Goal: Information Seeking & Learning: Learn about a topic

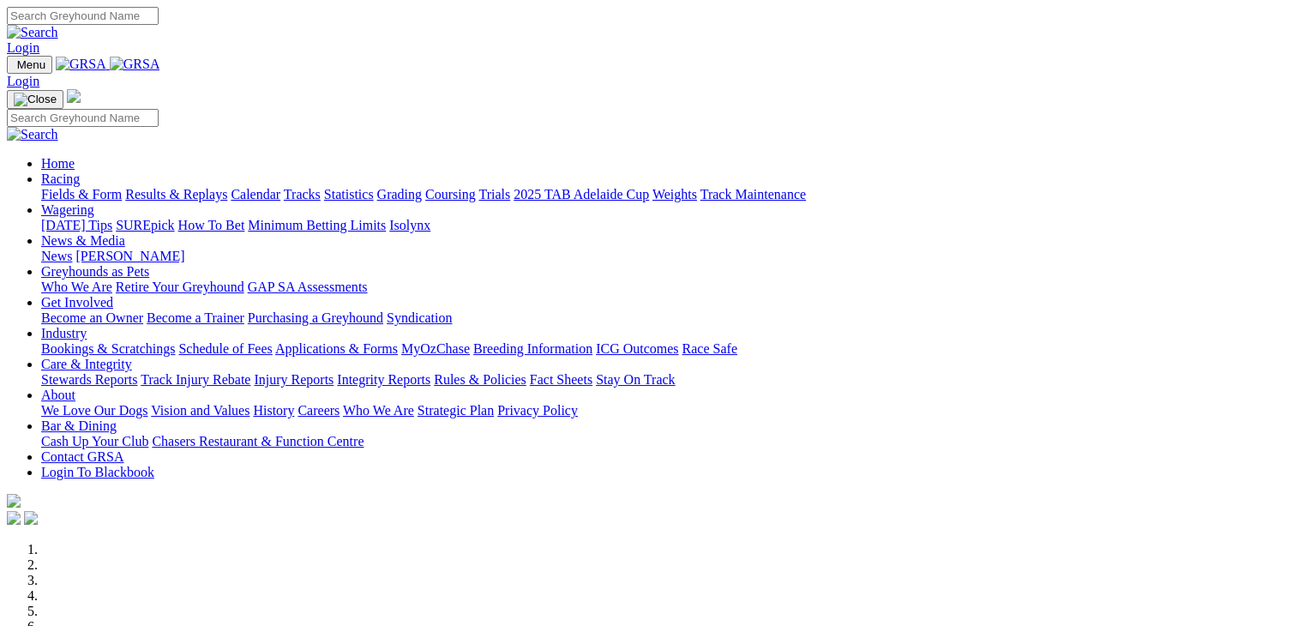
click at [80, 172] on link "Racing" at bounding box center [60, 179] width 39 height 15
click at [94, 202] on link "Wagering" at bounding box center [67, 209] width 53 height 15
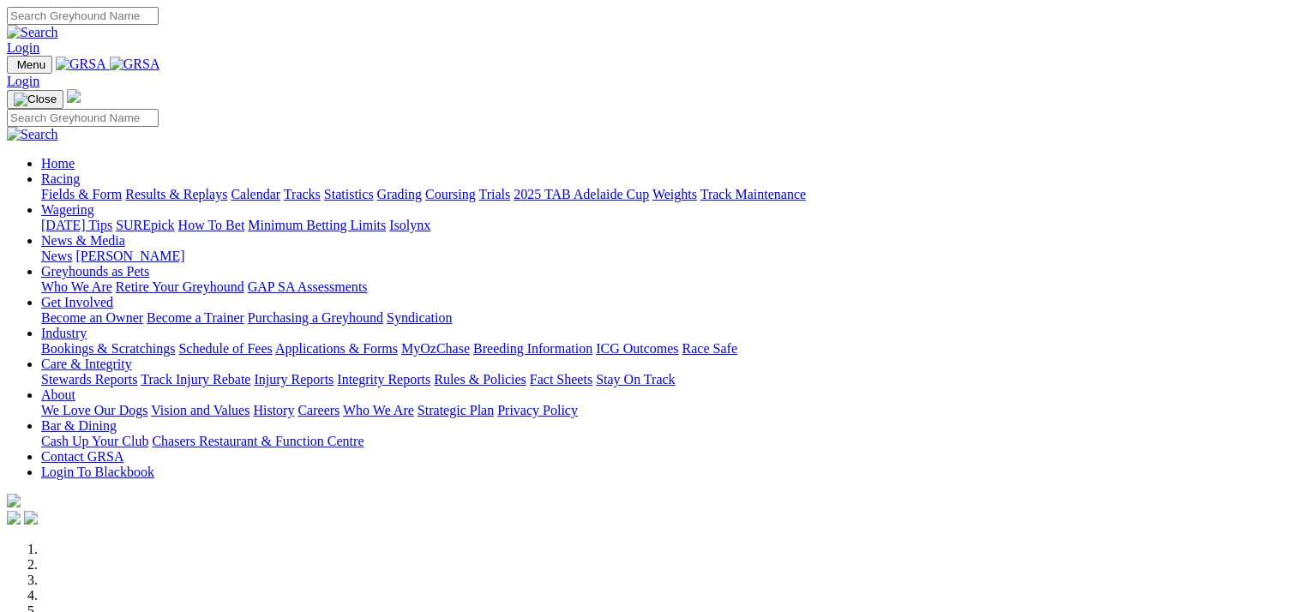
click at [58, 187] on link "Fields & Form" at bounding box center [81, 194] width 81 height 15
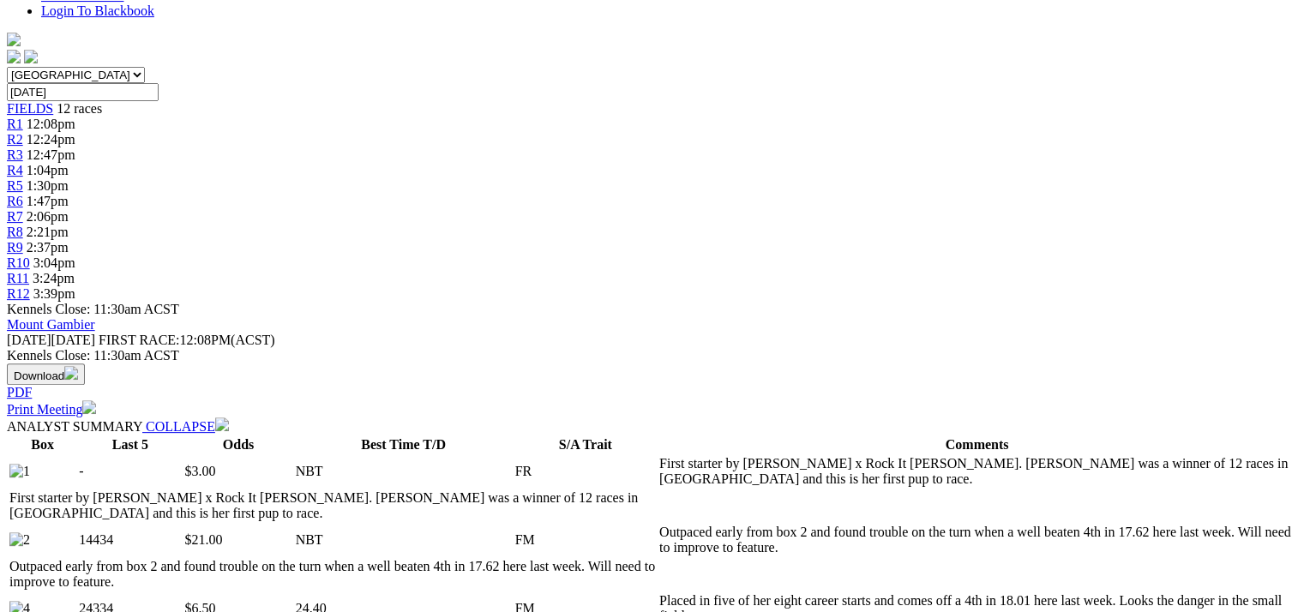
scroll to position [429, 0]
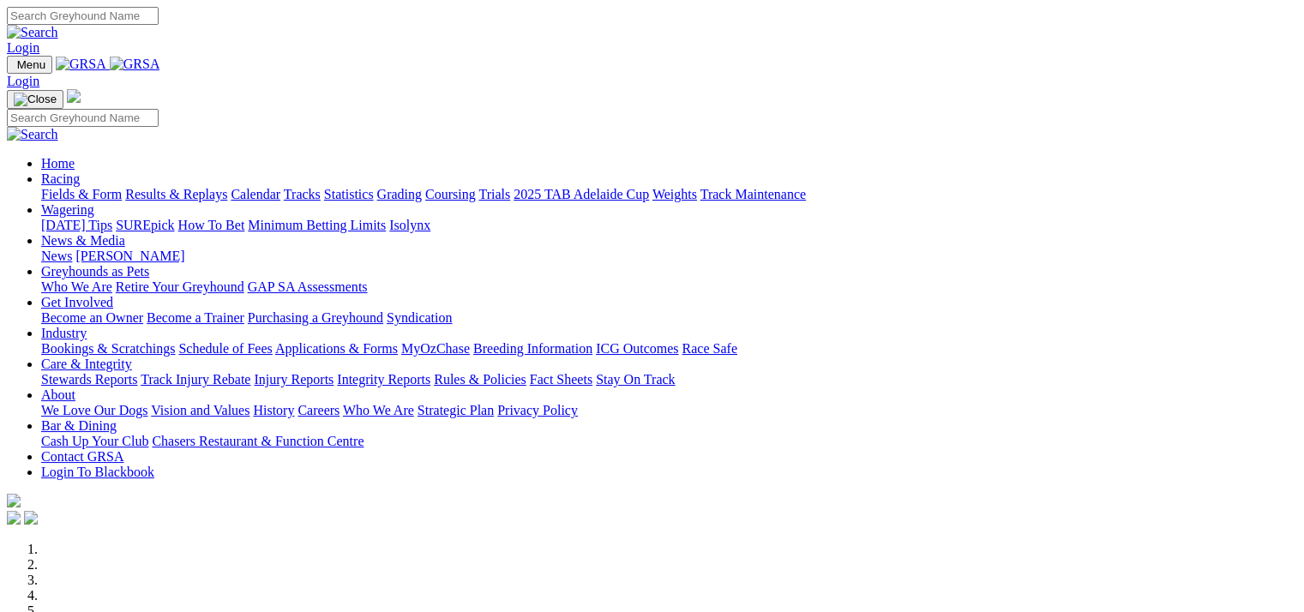
click at [68, 187] on link "Fields & Form" at bounding box center [81, 194] width 81 height 15
